Goal: Task Accomplishment & Management: Use online tool/utility

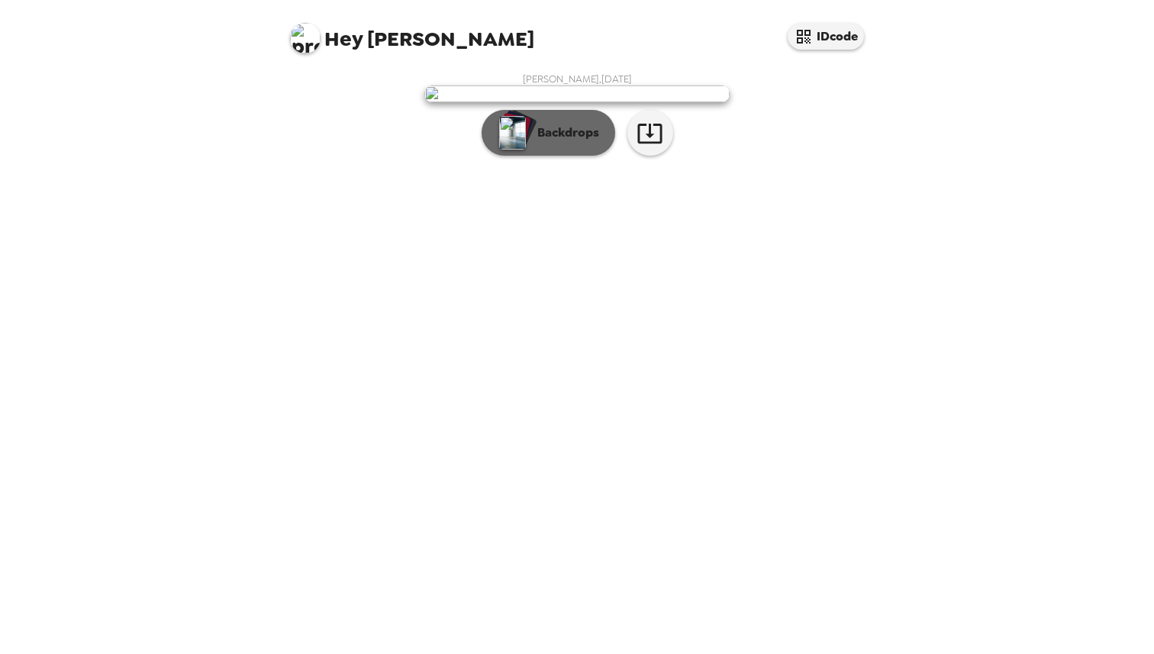
click at [535, 142] on p "Backdrops" at bounding box center [563, 133] width 69 height 18
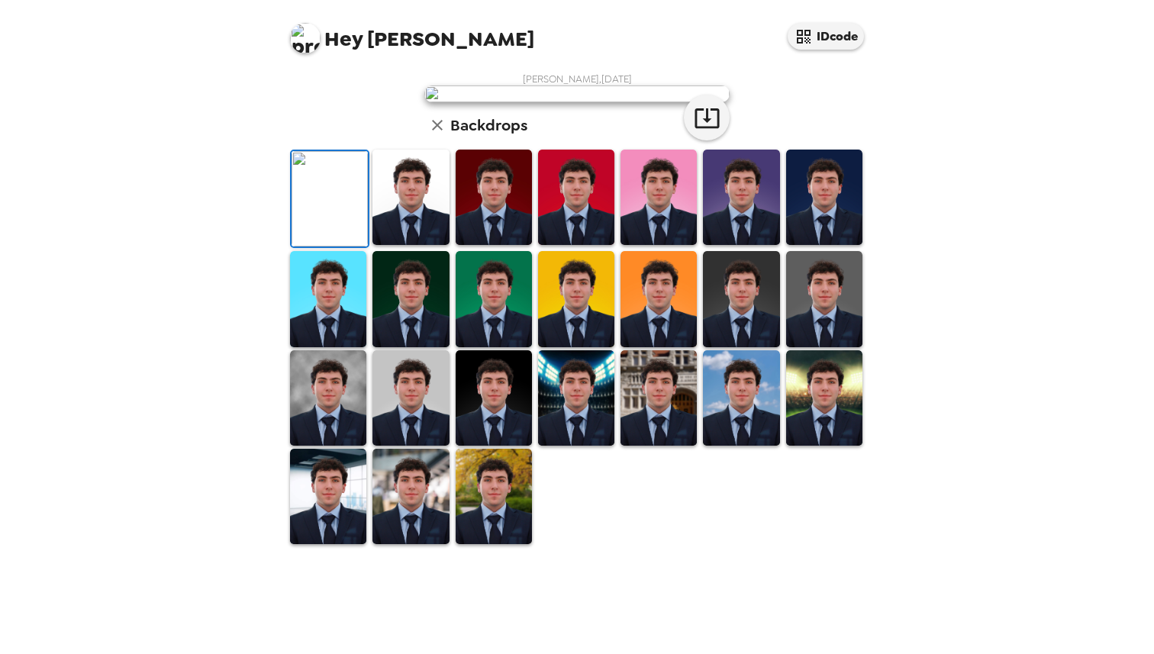
scroll to position [76, 0]
click at [419, 245] on img at bounding box center [410, 197] width 76 height 95
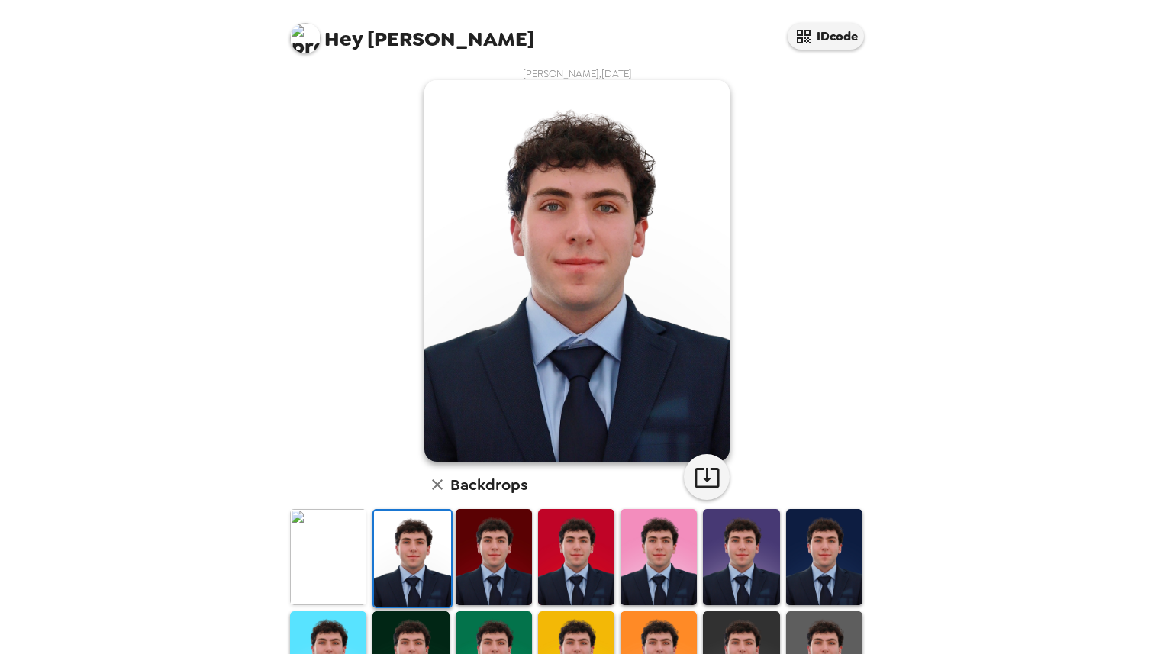
scroll to position [0, 0]
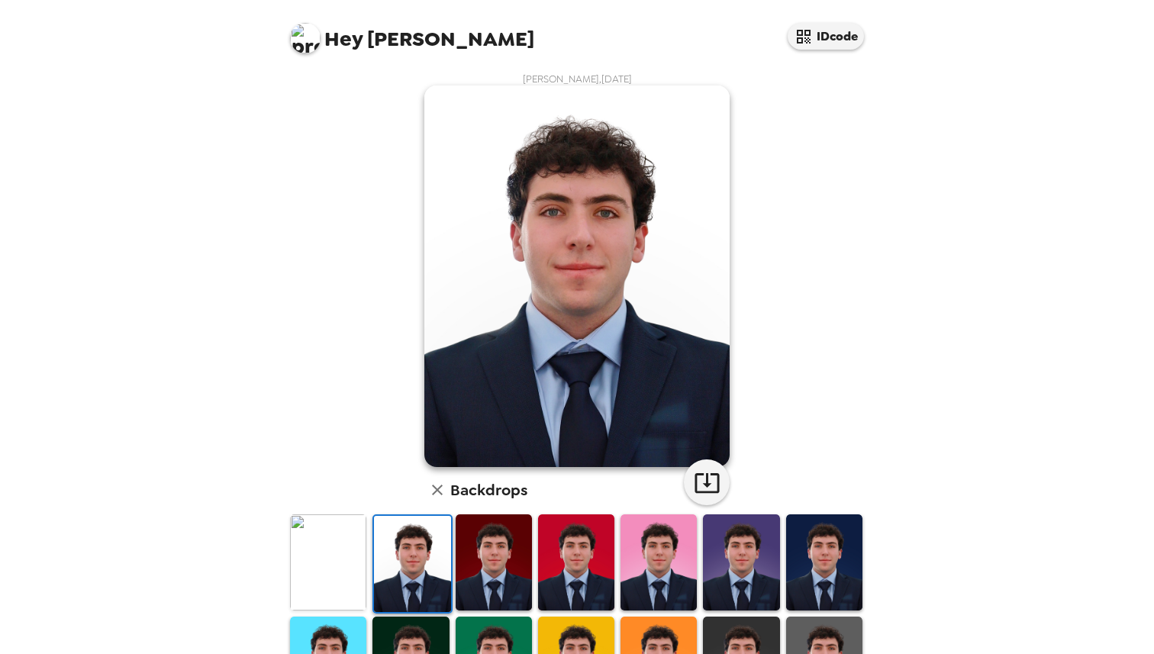
click at [339, 534] on img at bounding box center [328, 561] width 76 height 95
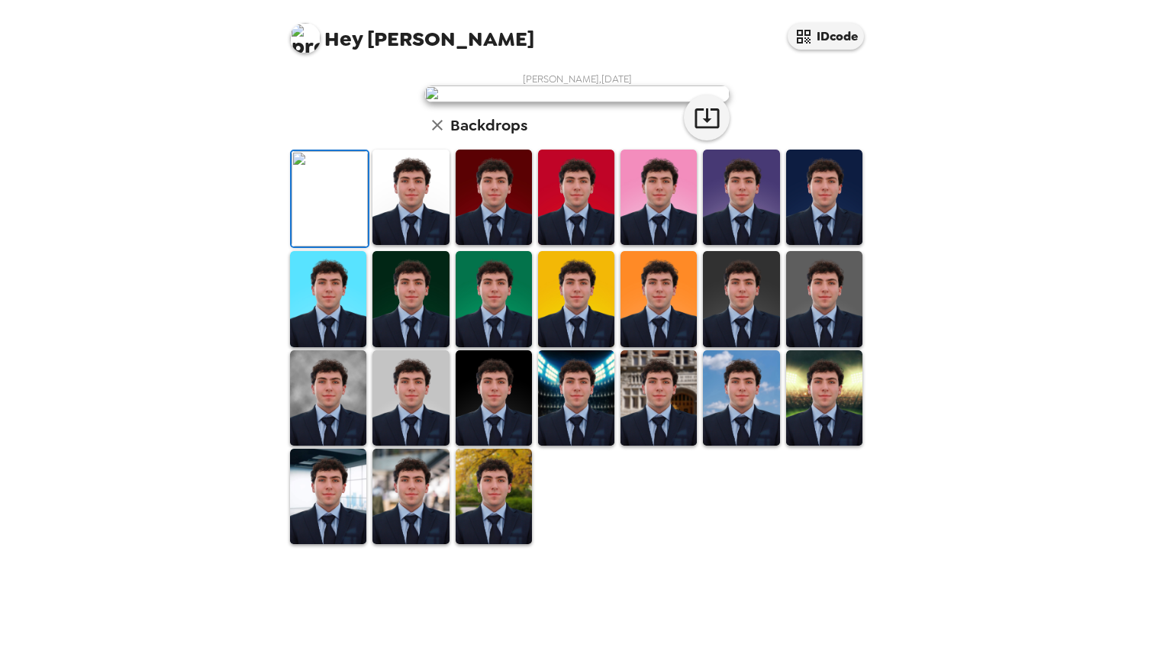
click at [394, 245] on img at bounding box center [410, 197] width 76 height 95
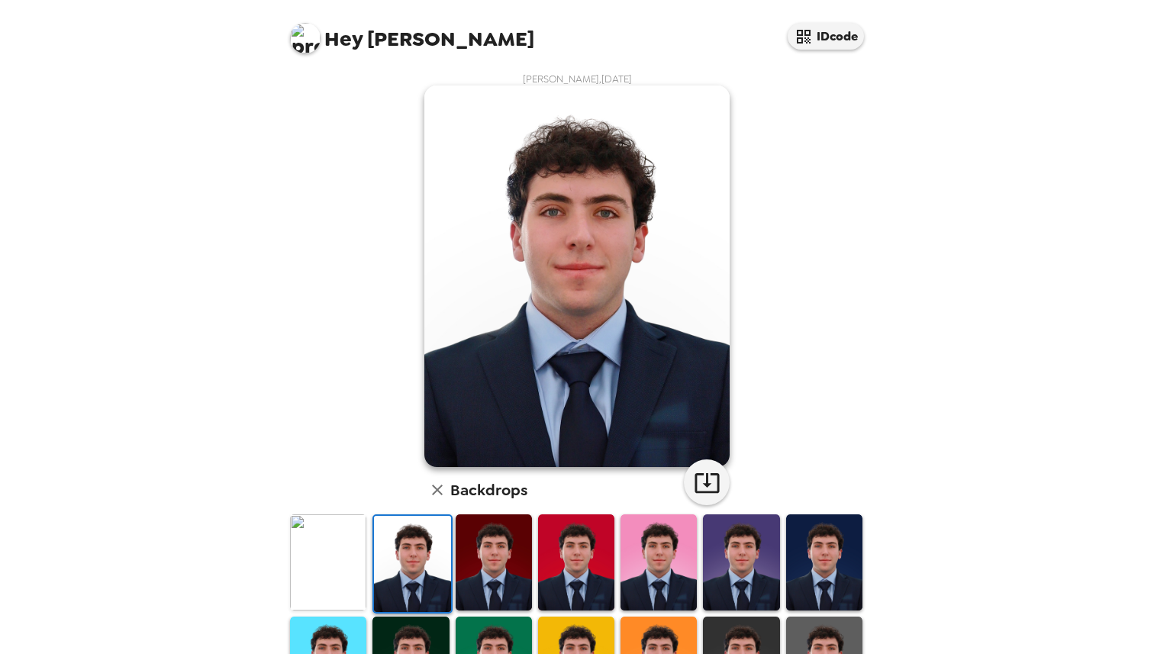
click at [336, 562] on img at bounding box center [328, 561] width 76 height 95
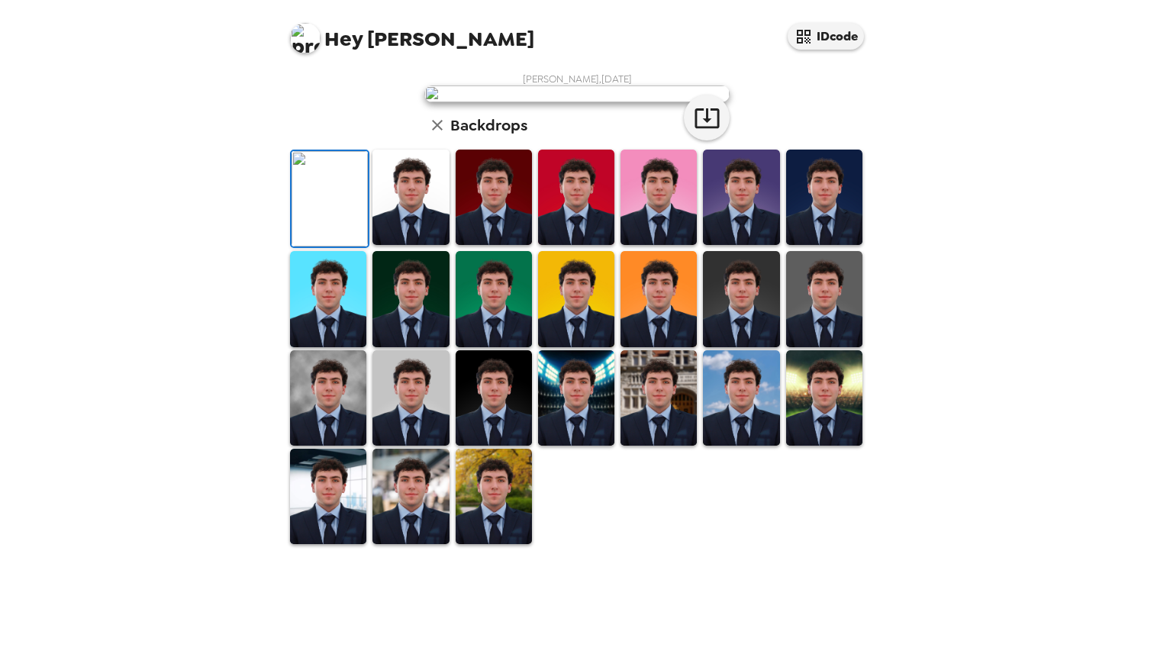
click at [388, 245] on img at bounding box center [410, 197] width 76 height 95
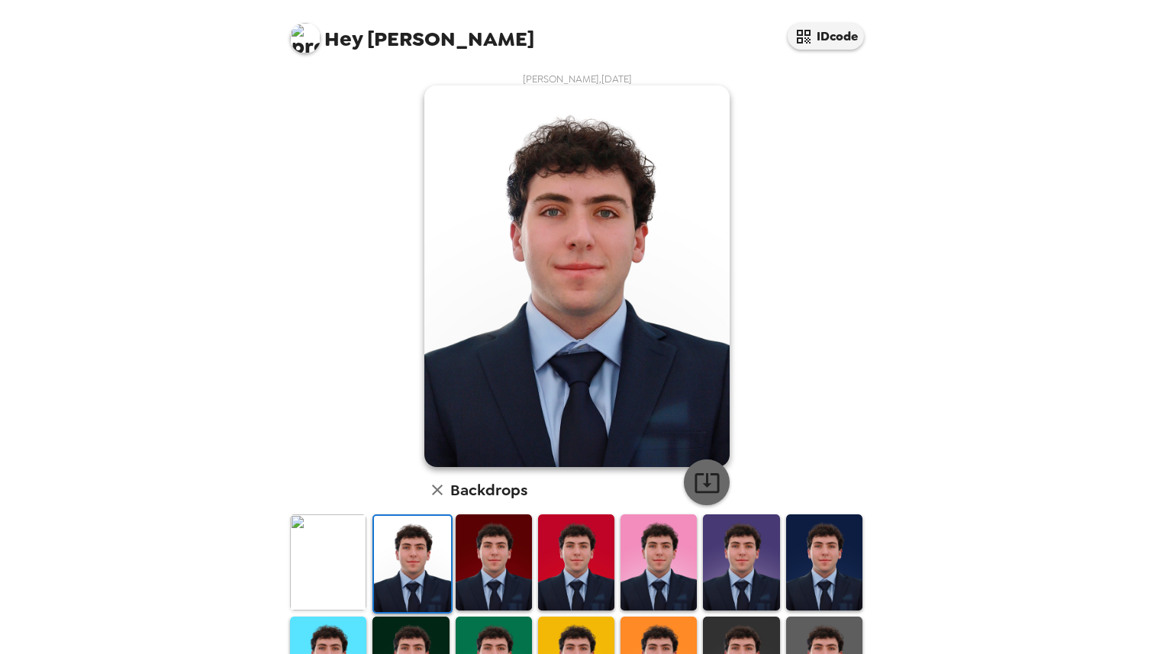
click at [710, 487] on icon "button" at bounding box center [707, 482] width 27 height 27
